Goal: Transaction & Acquisition: Purchase product/service

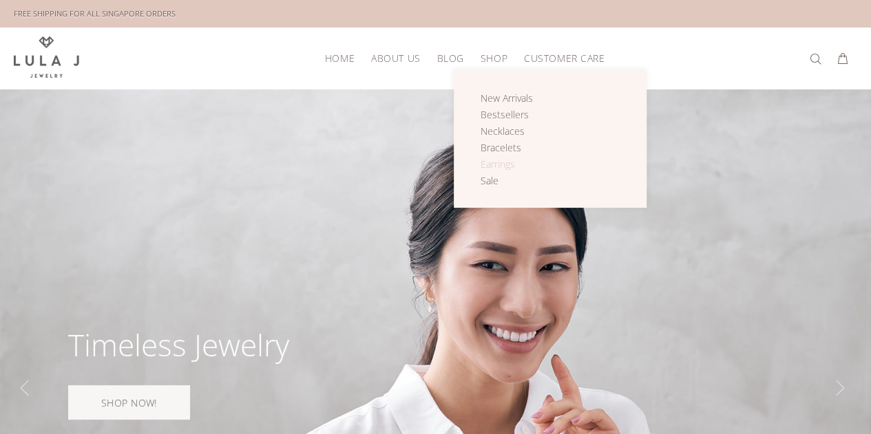
click at [504, 160] on span "Earrings" at bounding box center [497, 164] width 34 height 13
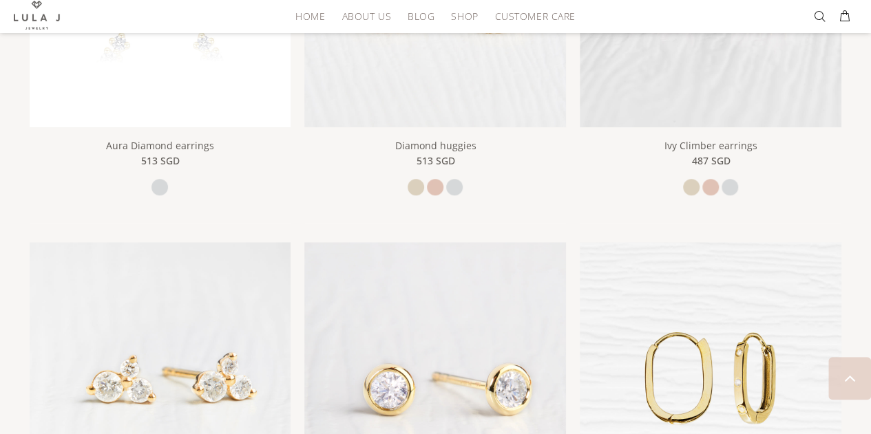
scroll to position [407, 0]
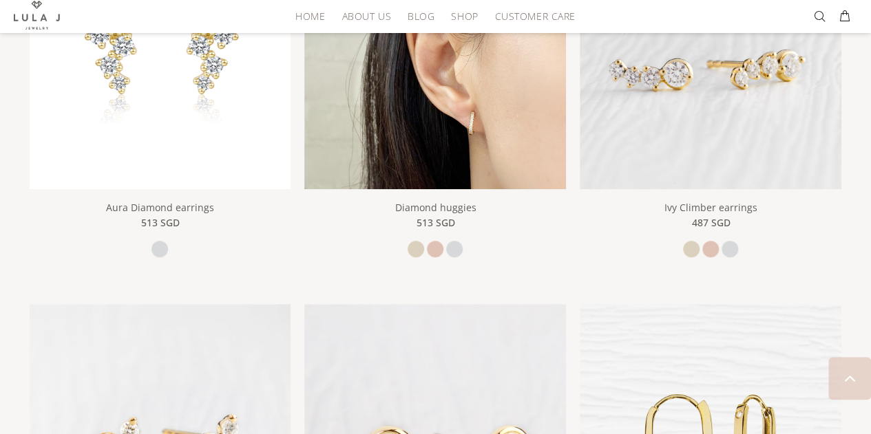
click at [514, 126] on img at bounding box center [435, 59] width 262 height 262
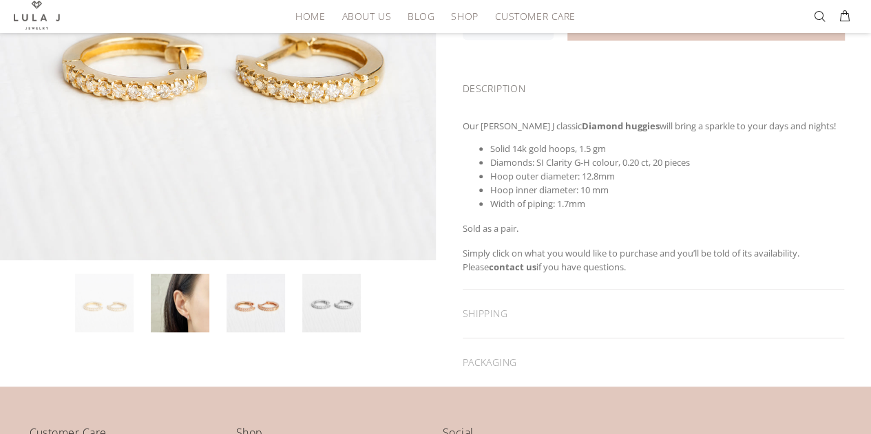
scroll to position [321, 0]
click at [332, 301] on link at bounding box center [331, 302] width 58 height 58
